Goal: Transaction & Acquisition: Purchase product/service

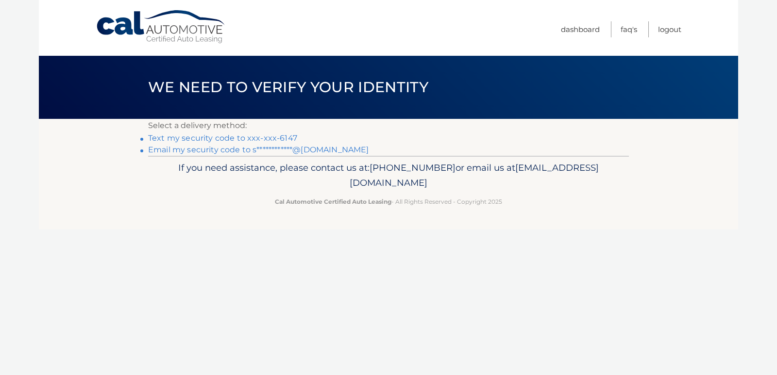
click at [271, 136] on link "Text my security code to xxx-xxx-6147" at bounding box center [222, 137] width 149 height 9
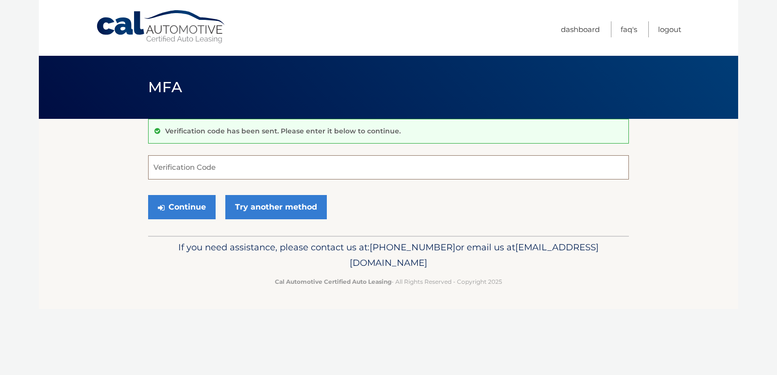
click at [231, 176] on input "Verification Code" at bounding box center [388, 167] width 480 height 24
click at [290, 172] on input "Verification Code" at bounding box center [388, 167] width 480 height 24
type input "512615"
click at [148, 195] on button "Continue" at bounding box center [181, 207] width 67 height 24
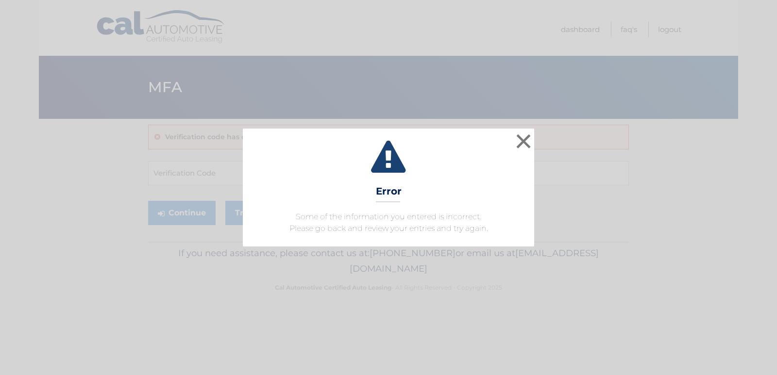
click at [534, 145] on div "× Error Some of the information you entered is incorrect. Please go back and re…" at bounding box center [388, 187] width 769 height 117
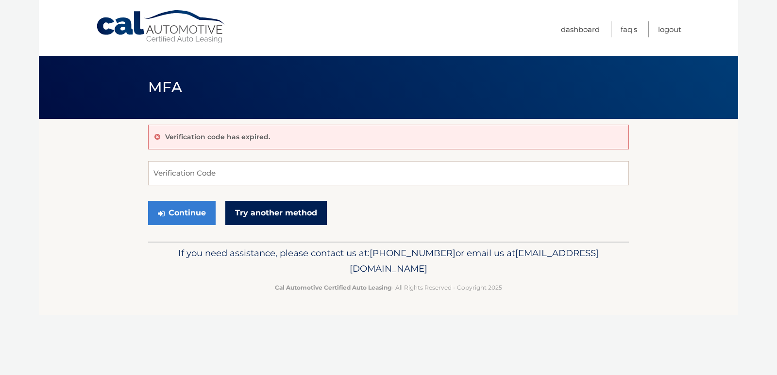
click at [303, 214] on link "Try another method" at bounding box center [275, 213] width 101 height 24
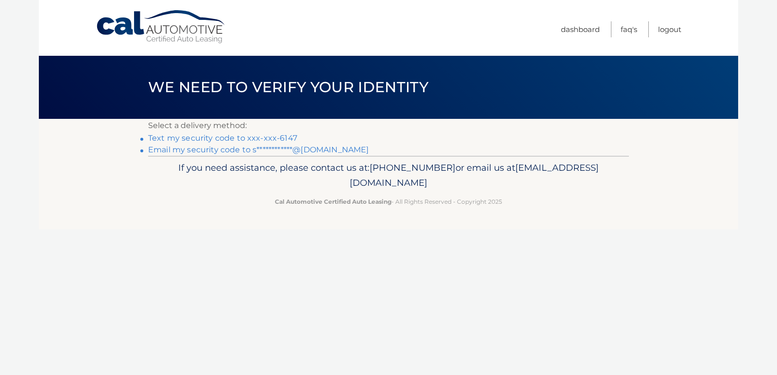
click at [241, 137] on link "Text my security code to xxx-xxx-6147" at bounding box center [222, 137] width 149 height 9
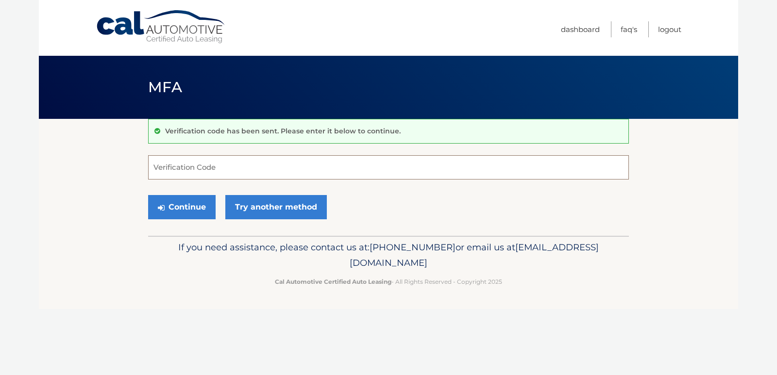
click at [474, 157] on input "Verification Code" at bounding box center [388, 167] width 480 height 24
type input "328635"
click at [148, 195] on button "Continue" at bounding box center [181, 207] width 67 height 24
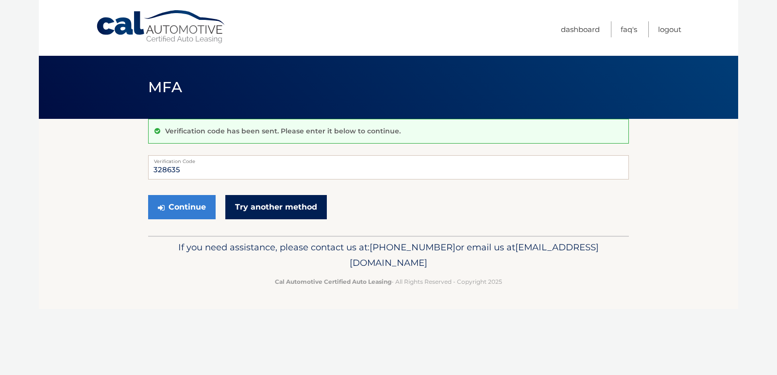
click at [237, 216] on link "Try another method" at bounding box center [275, 207] width 101 height 24
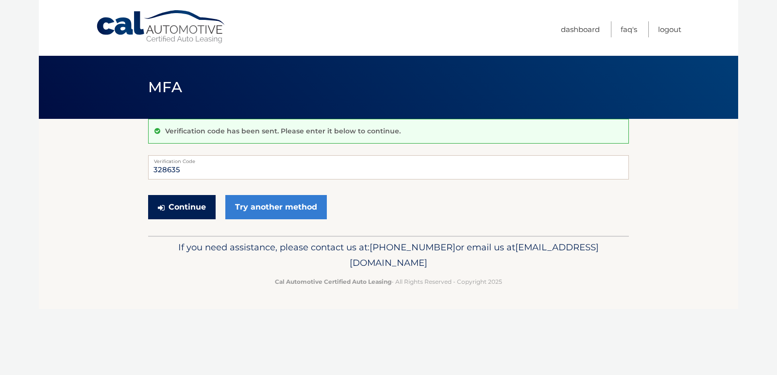
click at [181, 205] on button "Continue" at bounding box center [181, 207] width 67 height 24
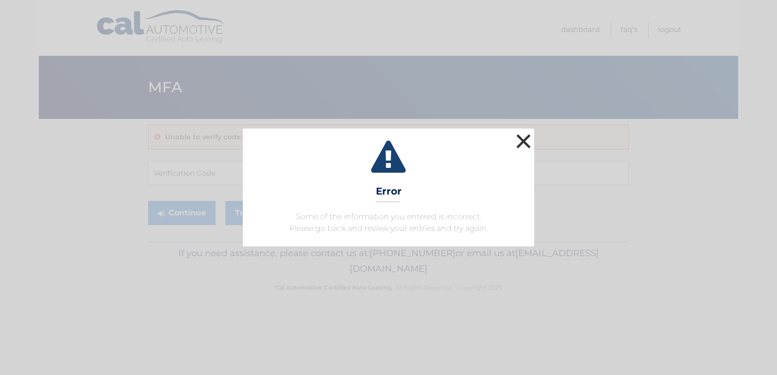
drag, startPoint x: 519, startPoint y: 141, endPoint x: 469, endPoint y: 167, distance: 56.9
click at [520, 141] on button "×" at bounding box center [522, 141] width 19 height 19
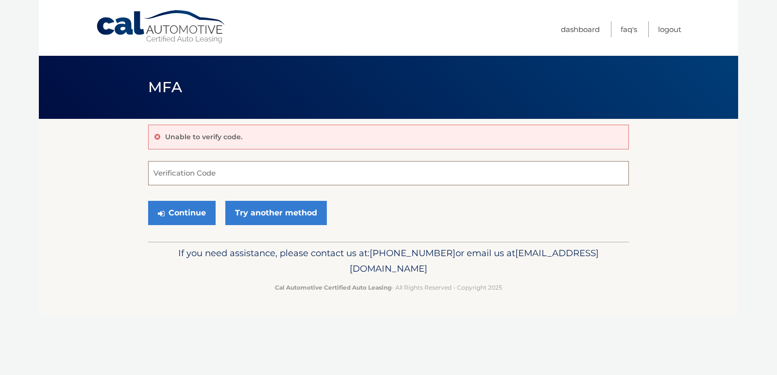
click at [210, 179] on input "Verification Code" at bounding box center [388, 173] width 480 height 24
type input "328635"
click at [148, 201] on button "Continue" at bounding box center [181, 213] width 67 height 24
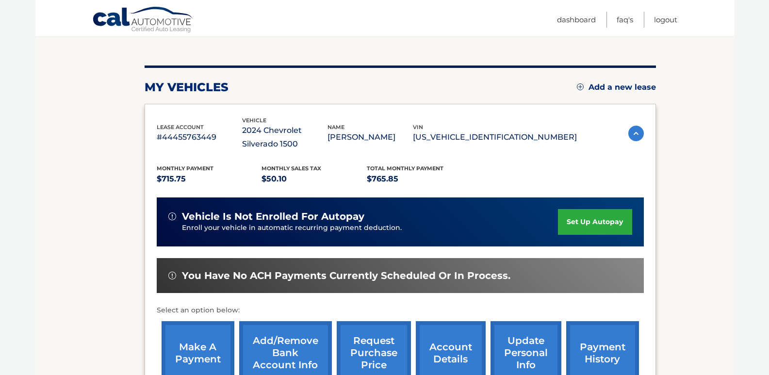
scroll to position [227, 0]
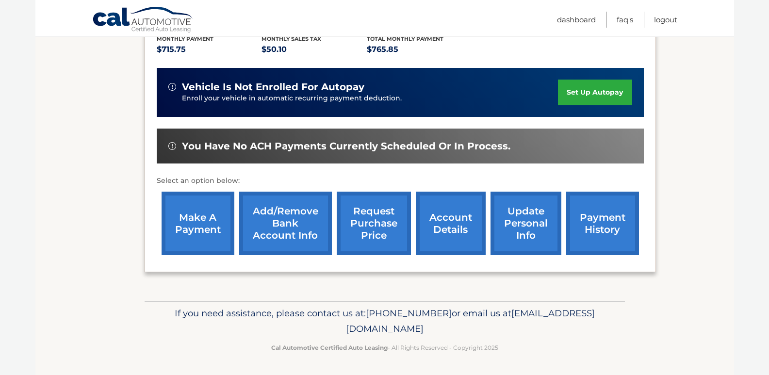
click at [192, 226] on link "make a payment" at bounding box center [198, 224] width 73 height 64
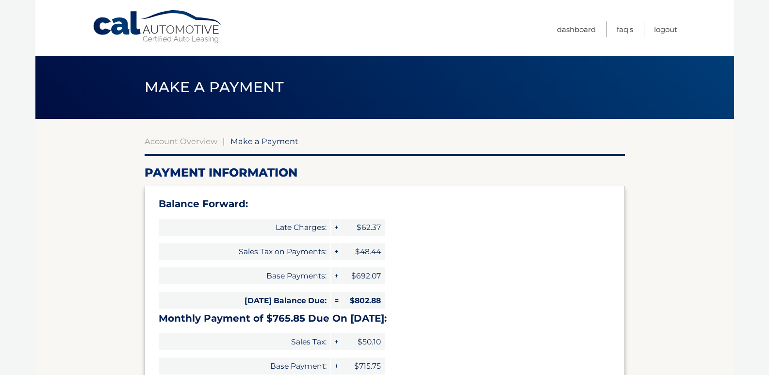
select select "YTM3MzExMDMtOThmMy00NDhkLWFhMGQtNmM4MDljOTFhZjA3"
drag, startPoint x: 272, startPoint y: 230, endPoint x: 497, endPoint y: 233, distance: 225.2
click at [469, 218] on div "Balance Forward: Late Charges: + $62.37 Sales Tax on Payments: + $48.44 Base Pa…" at bounding box center [385, 296] width 480 height 221
click at [497, 236] on div "Balance Forward: Late Charges: + $62.37 Sales Tax on Payments: + $48.44 Base Pa…" at bounding box center [385, 296] width 480 height 221
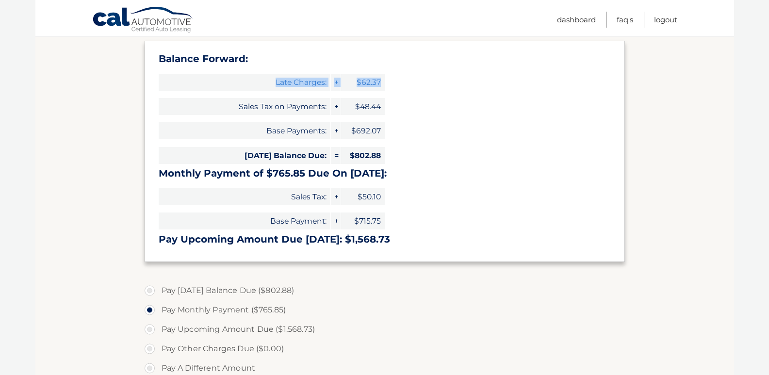
scroll to position [146, 0]
drag, startPoint x: 247, startPoint y: 155, endPoint x: 480, endPoint y: 134, distance: 233.9
click at [479, 134] on div "Balance Forward: Late Charges: + $62.37 Sales Tax on Payments: + $48.44 Base Pa…" at bounding box center [385, 150] width 480 height 221
click at [466, 149] on div "Balance Forward: Late Charges: + $62.37 Sales Tax on Payments: + $48.44 Base Pa…" at bounding box center [385, 150] width 480 height 221
click at [185, 296] on label "Pay Today's Balance Due ($802.88)" at bounding box center [385, 290] width 480 height 19
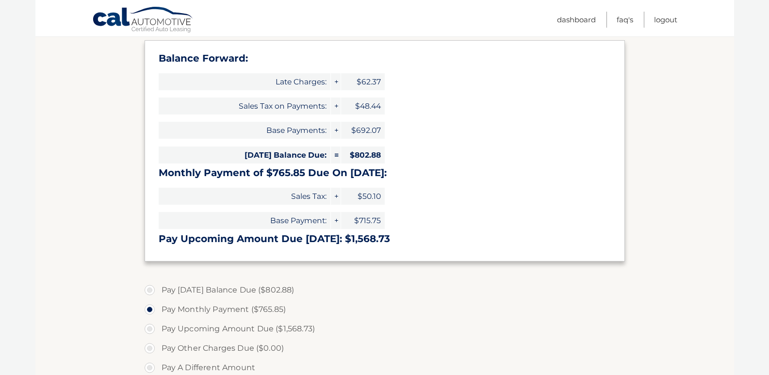
click at [158, 296] on input "Pay Today's Balance Due ($802.88)" at bounding box center [154, 289] width 10 height 16
radio input "true"
type input "802.88"
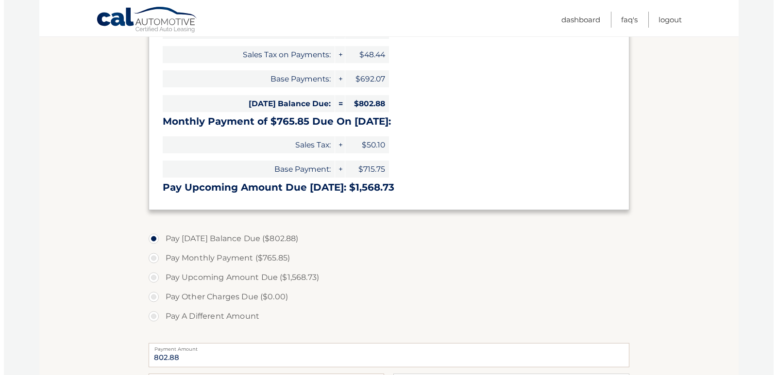
scroll to position [409, 0]
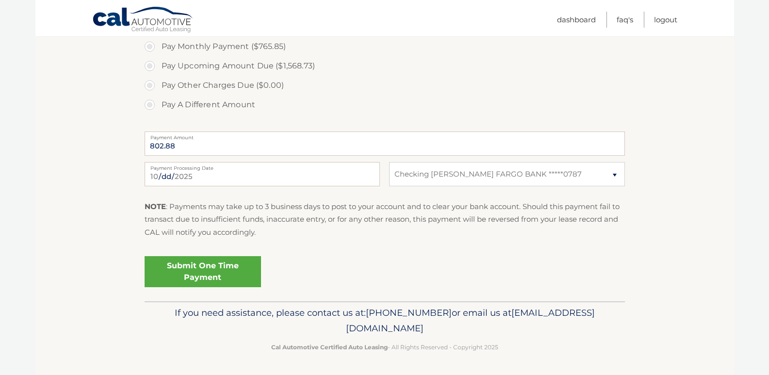
click at [210, 271] on link "Submit One Time Payment" at bounding box center [203, 271] width 116 height 31
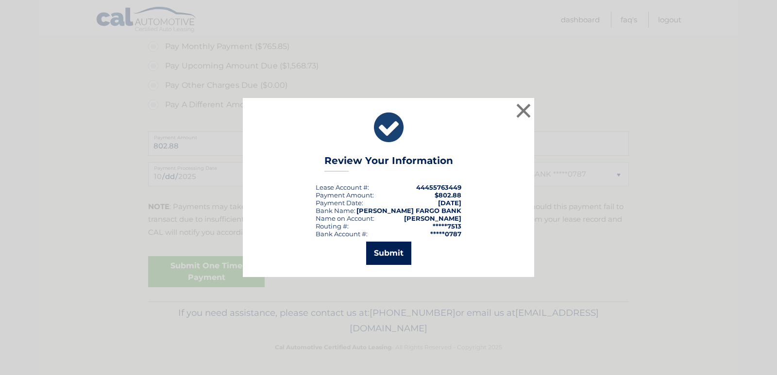
click at [387, 258] on button "Submit" at bounding box center [388, 253] width 45 height 23
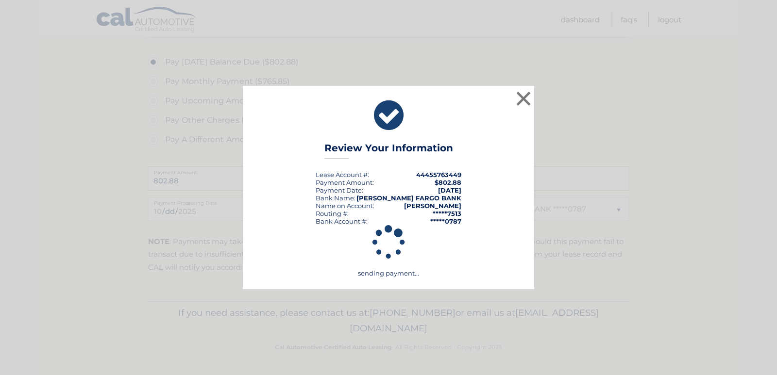
scroll to position [374, 0]
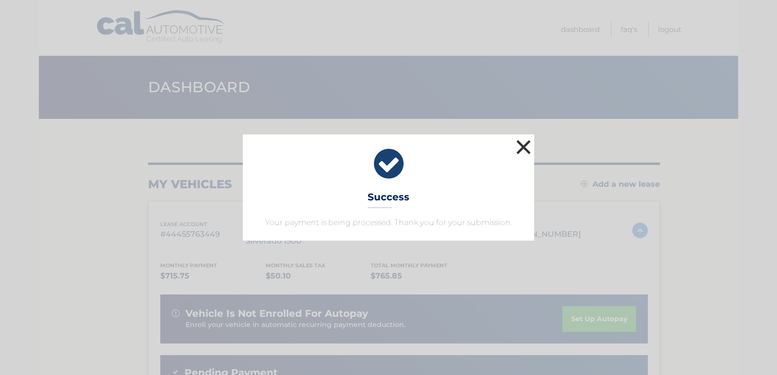
click at [526, 148] on button "×" at bounding box center [522, 146] width 19 height 19
